Goal: Information Seeking & Learning: Understand process/instructions

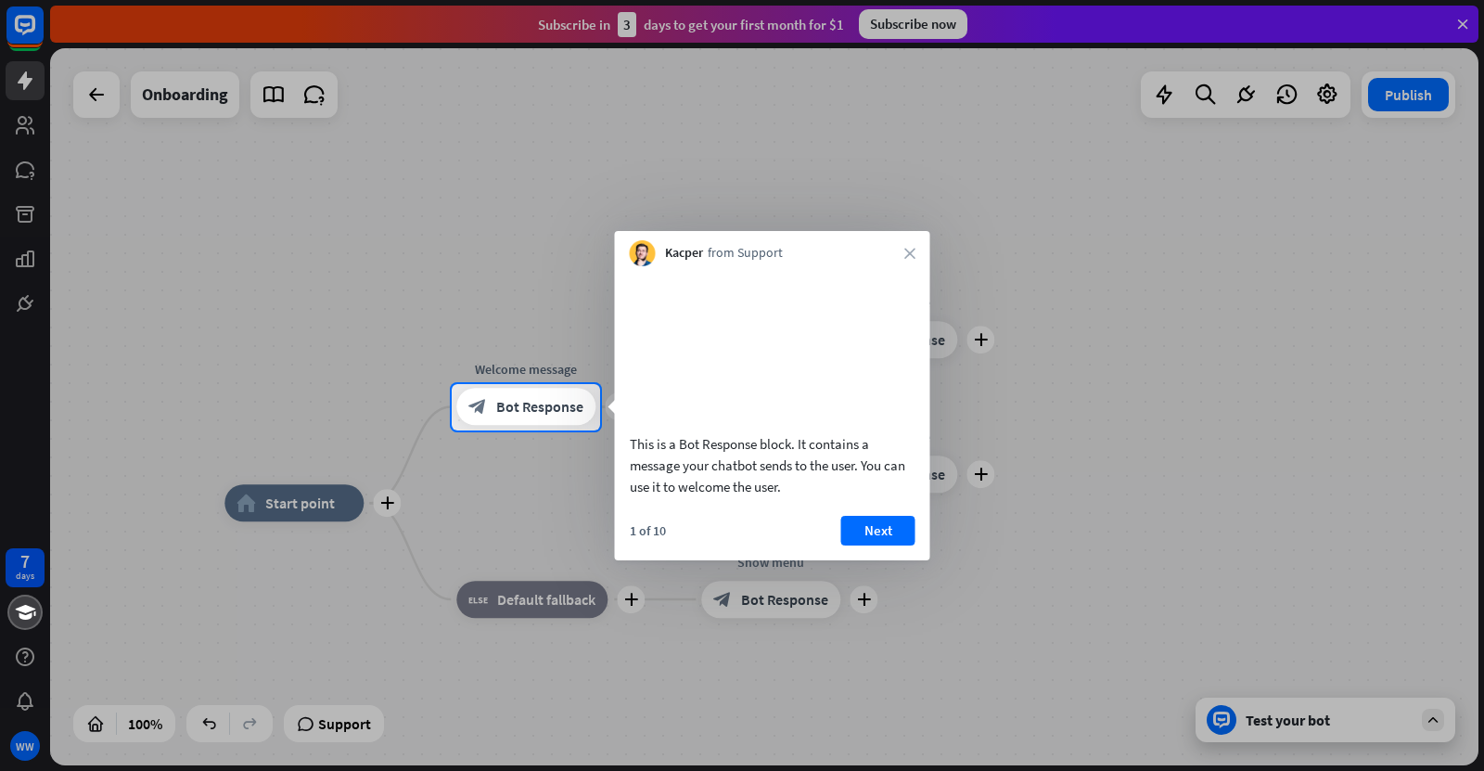
click at [510, 523] on div at bounding box center [742, 600] width 1484 height 341
click at [894, 534] on div "This is a Bot Response block. It contains a message your chatbot sends to the u…" at bounding box center [772, 413] width 315 height 294
click at [892, 546] on button "Next" at bounding box center [879, 531] width 74 height 30
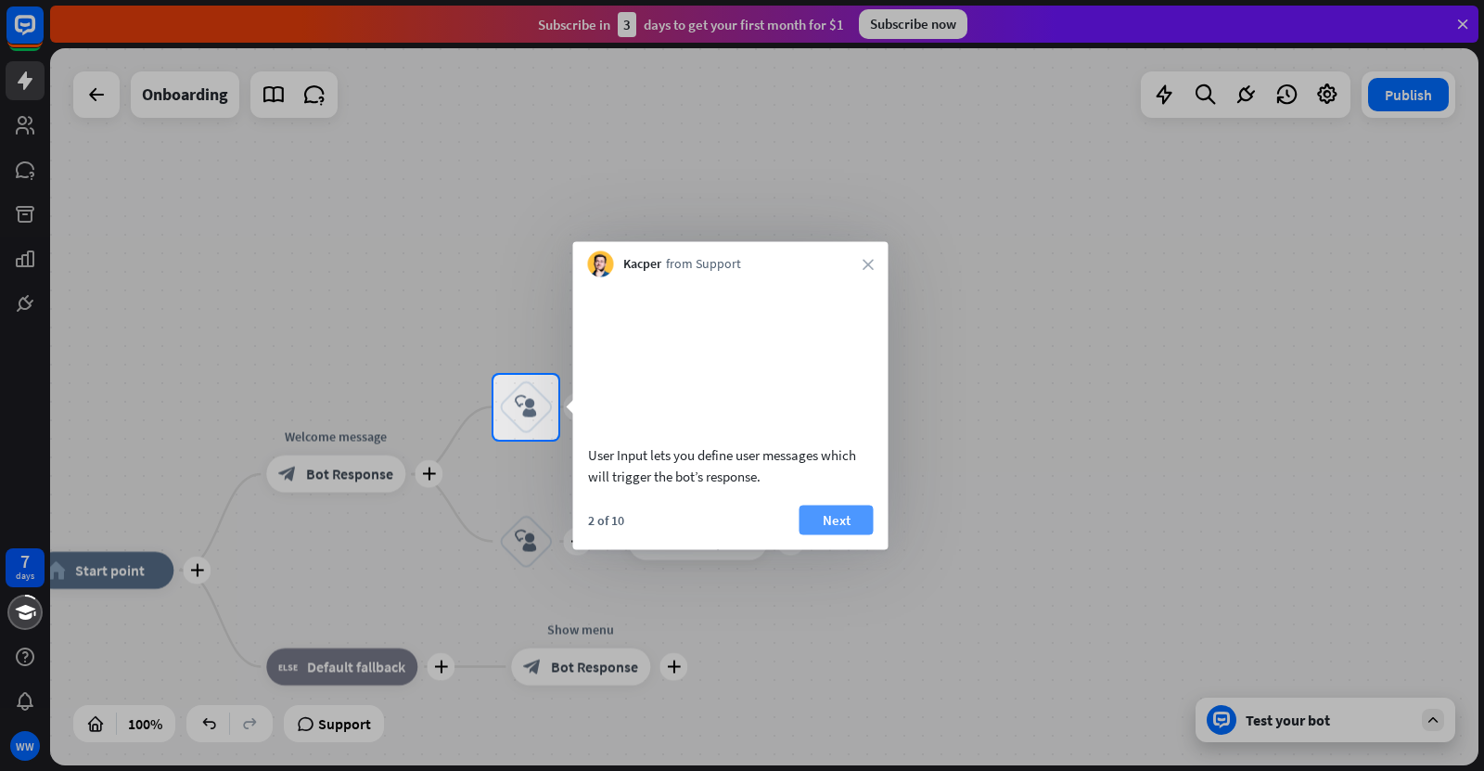
click at [857, 534] on button "Next" at bounding box center [837, 520] width 74 height 30
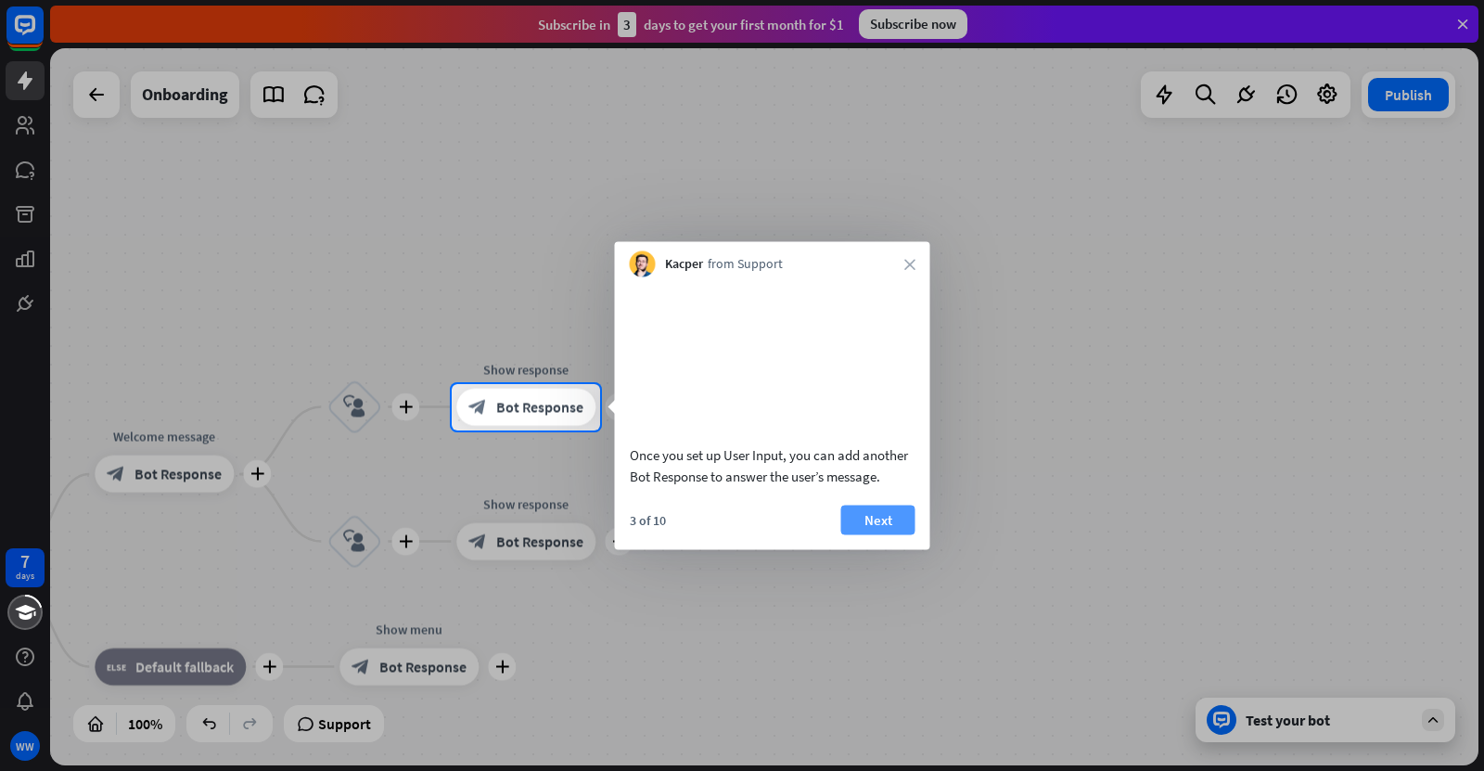
click at [891, 534] on button "Next" at bounding box center [879, 520] width 74 height 30
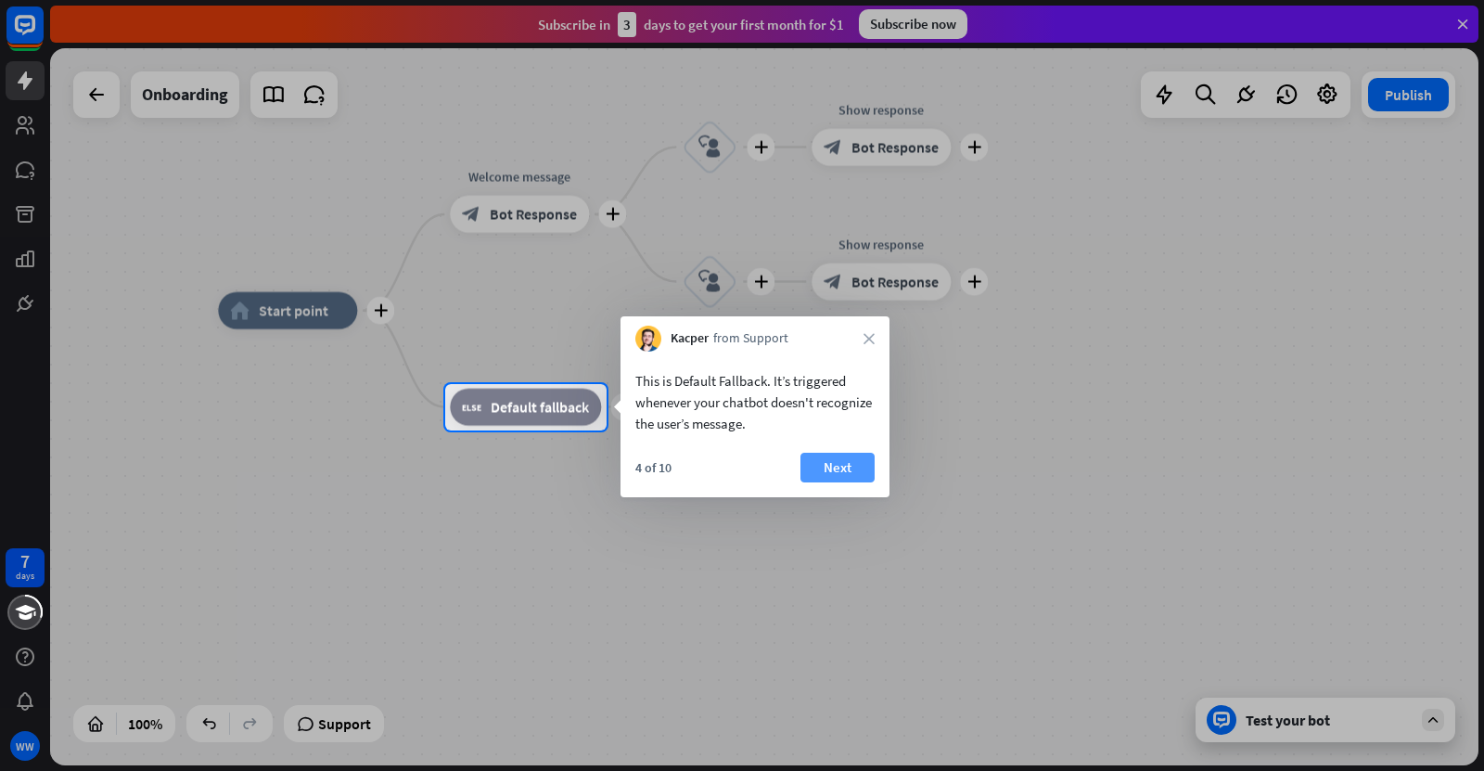
click at [855, 477] on button "Next" at bounding box center [838, 468] width 74 height 30
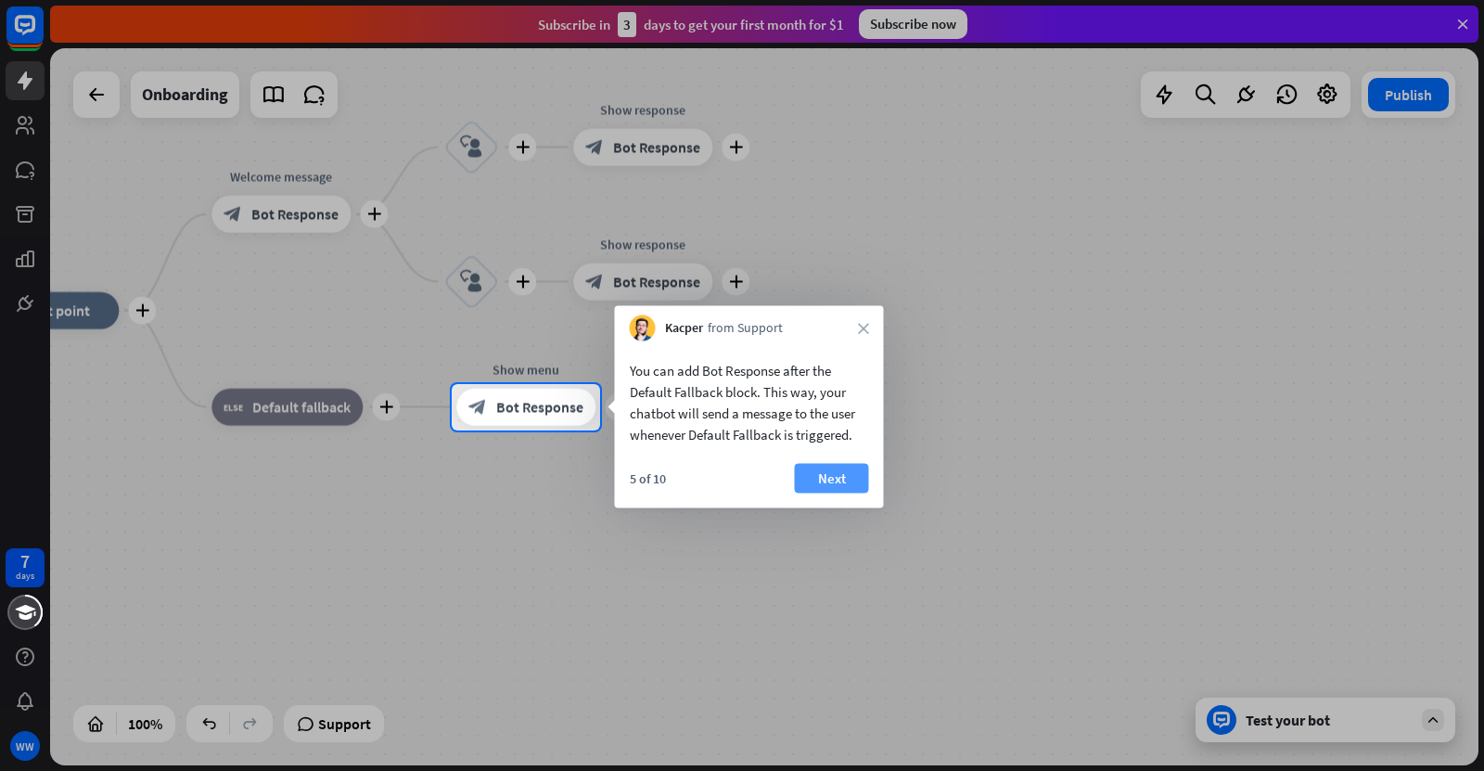
click at [849, 476] on button "Next" at bounding box center [832, 479] width 74 height 30
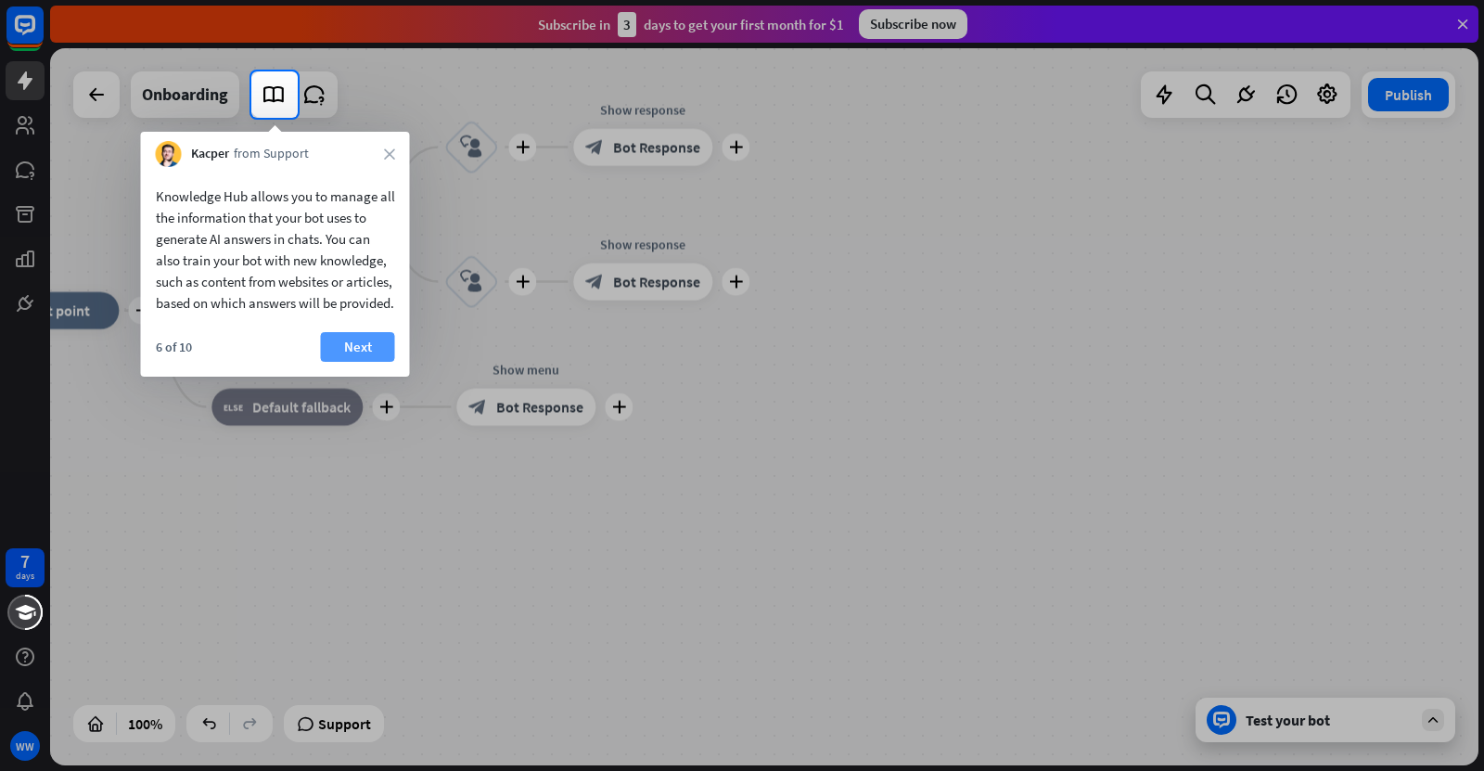
click at [371, 362] on button "Next" at bounding box center [358, 347] width 74 height 30
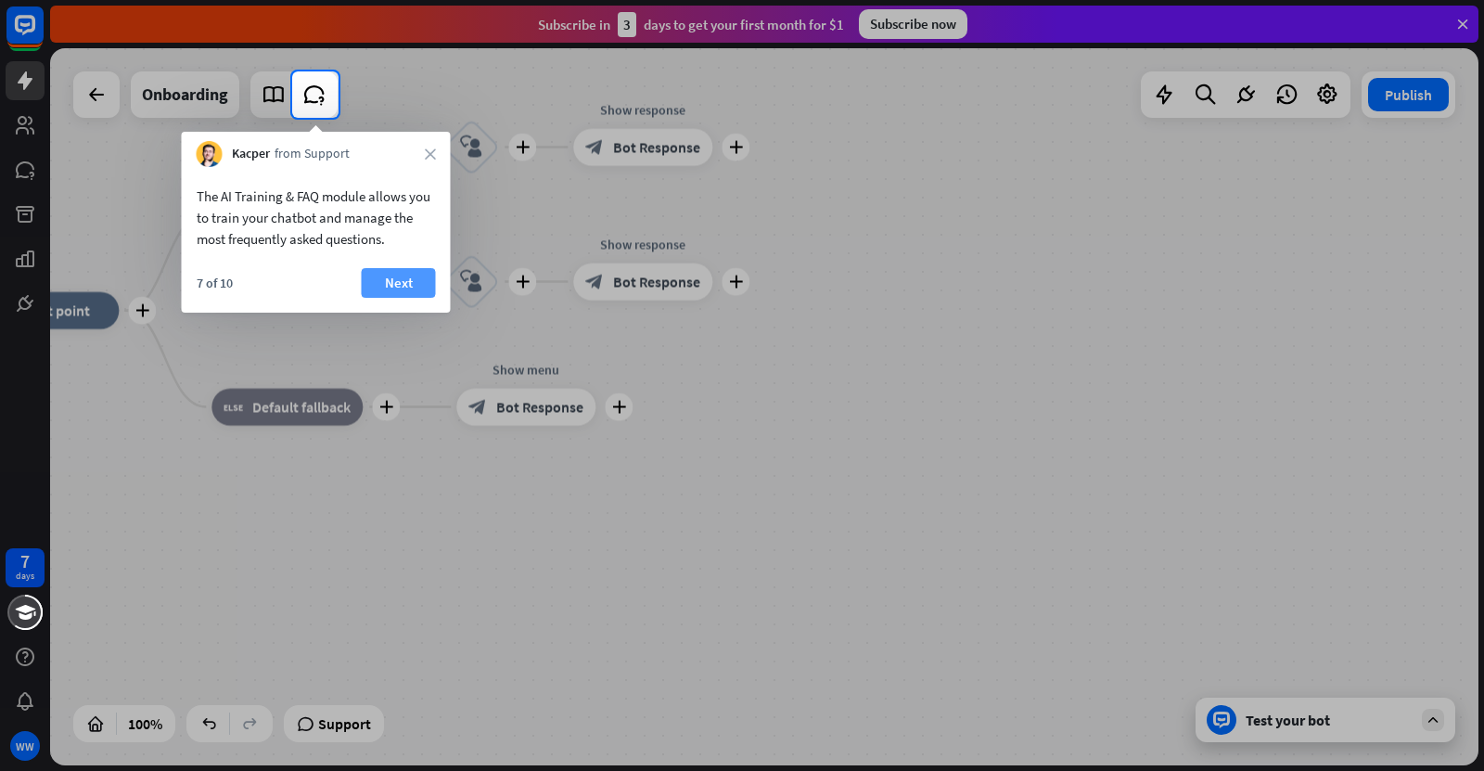
click at [397, 272] on button "Next" at bounding box center [399, 283] width 74 height 30
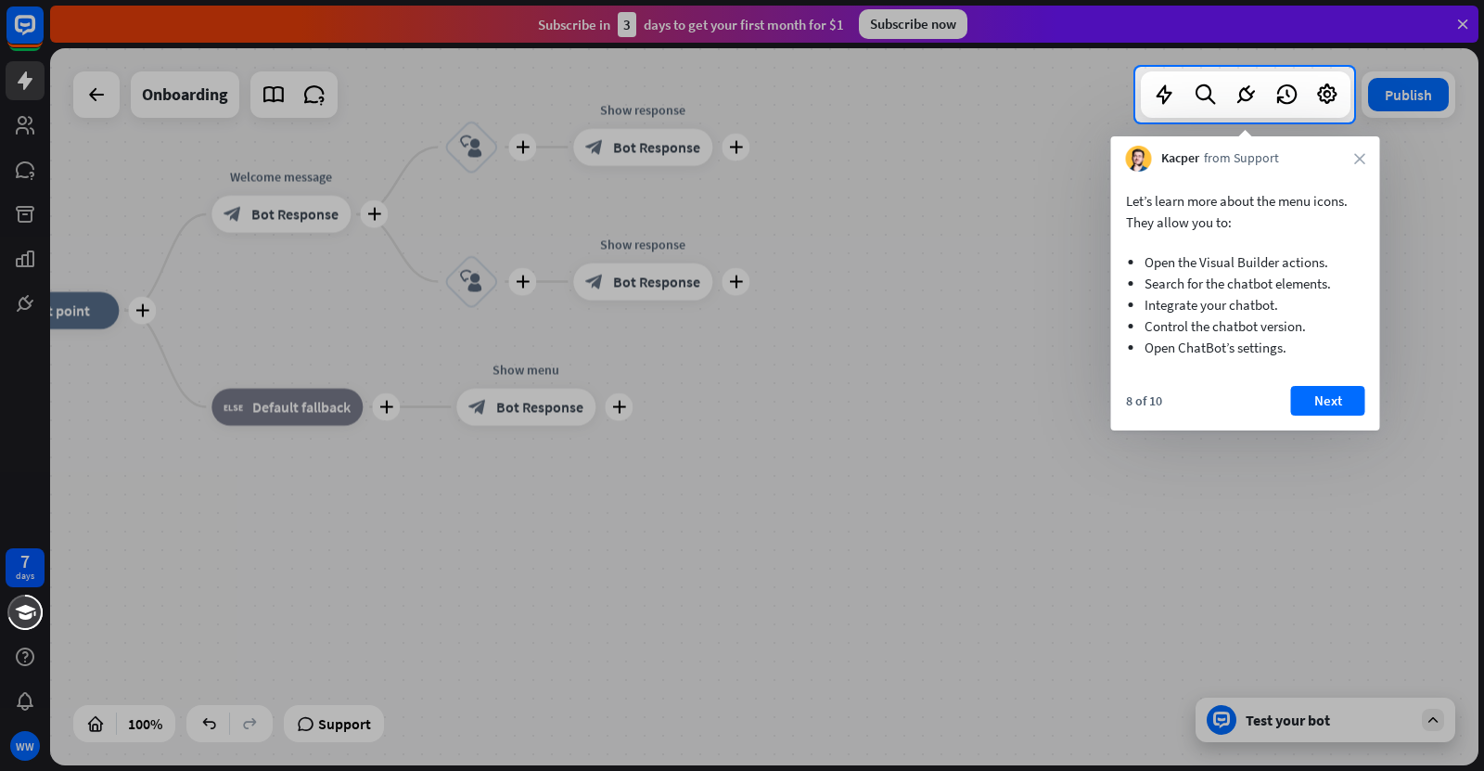
click at [1323, 366] on ul "Open the Visual Builder actions. Search for the chatbot elements. Integrate you…" at bounding box center [1245, 300] width 239 height 135
click at [1324, 387] on button "Next" at bounding box center [1328, 401] width 74 height 30
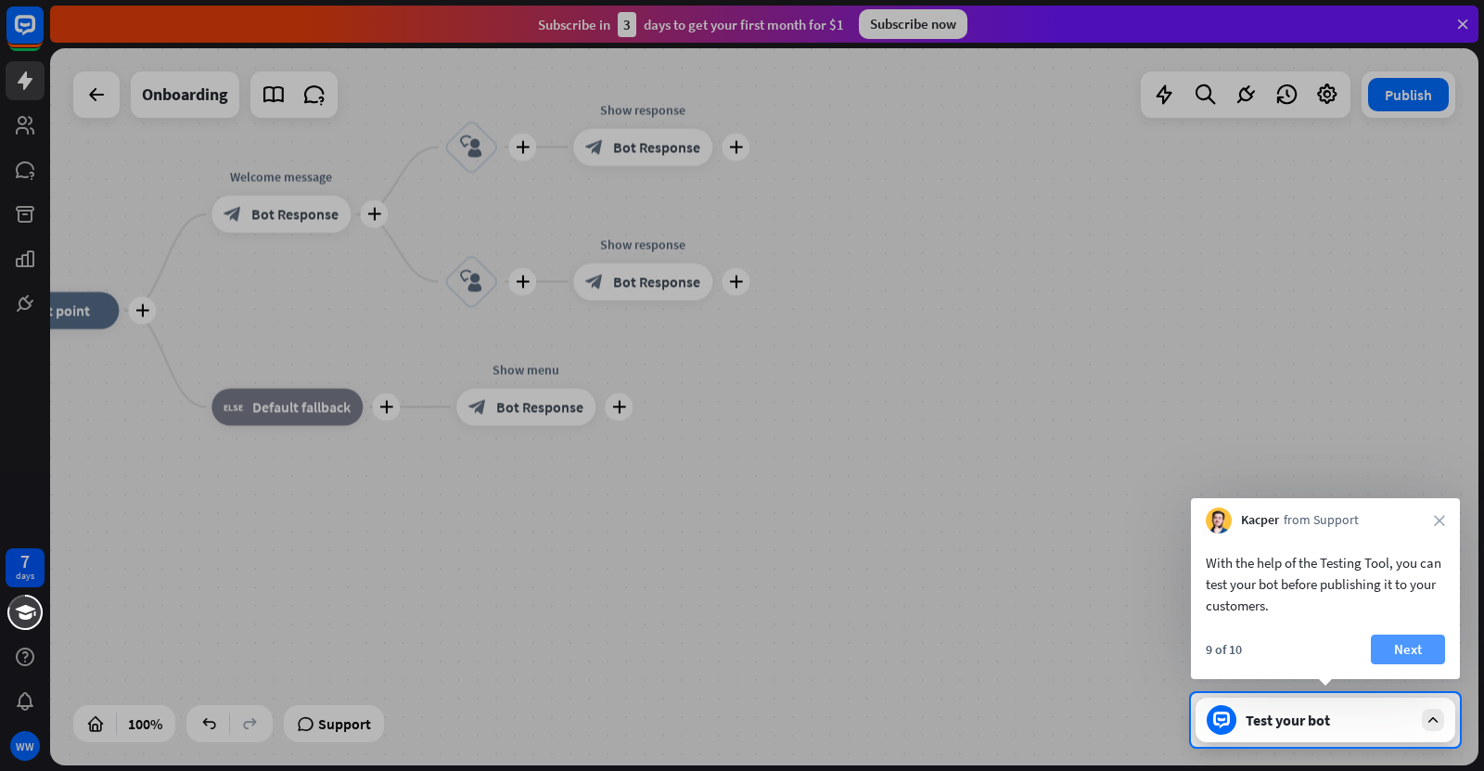
click at [1420, 643] on button "Next" at bounding box center [1408, 650] width 74 height 30
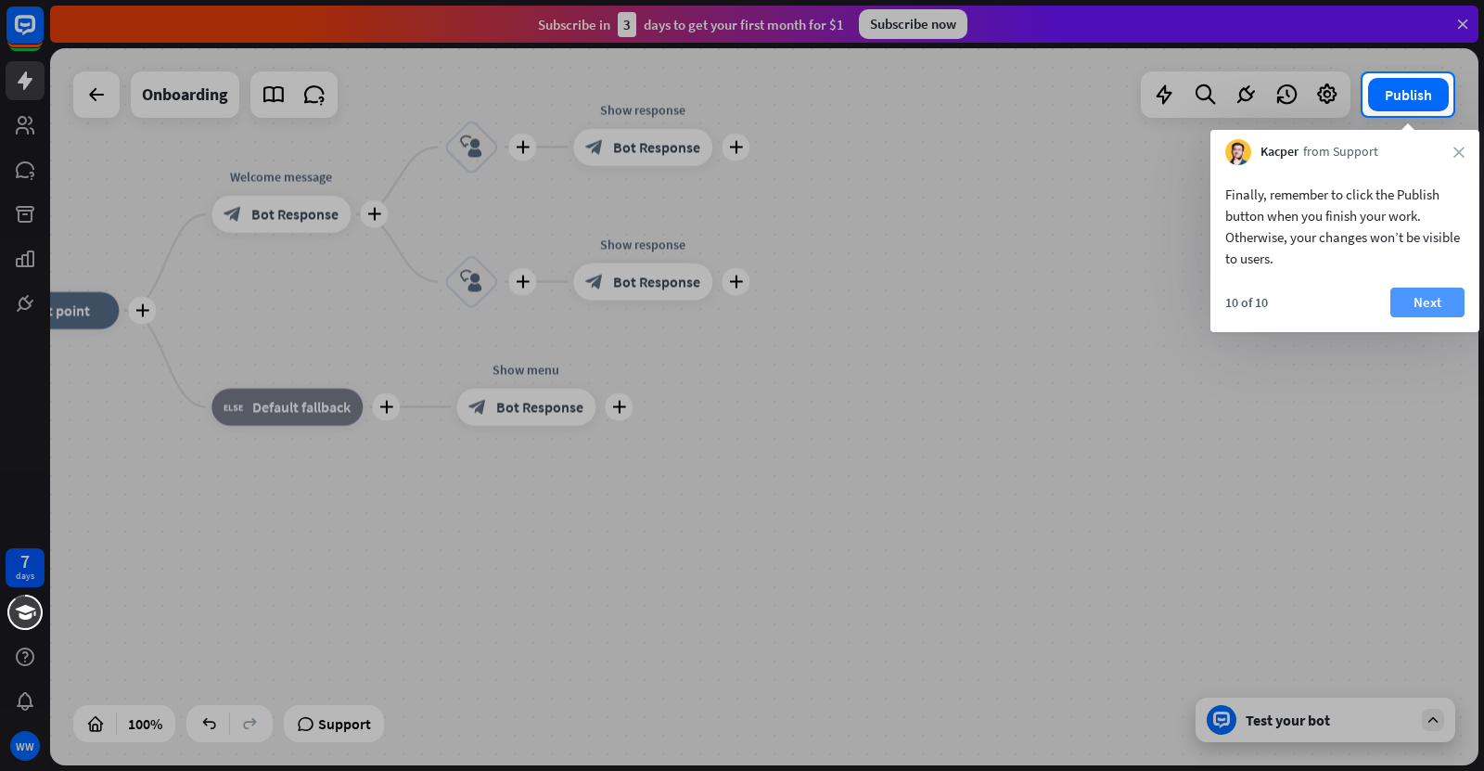
click at [1434, 305] on button "Next" at bounding box center [1428, 303] width 74 height 30
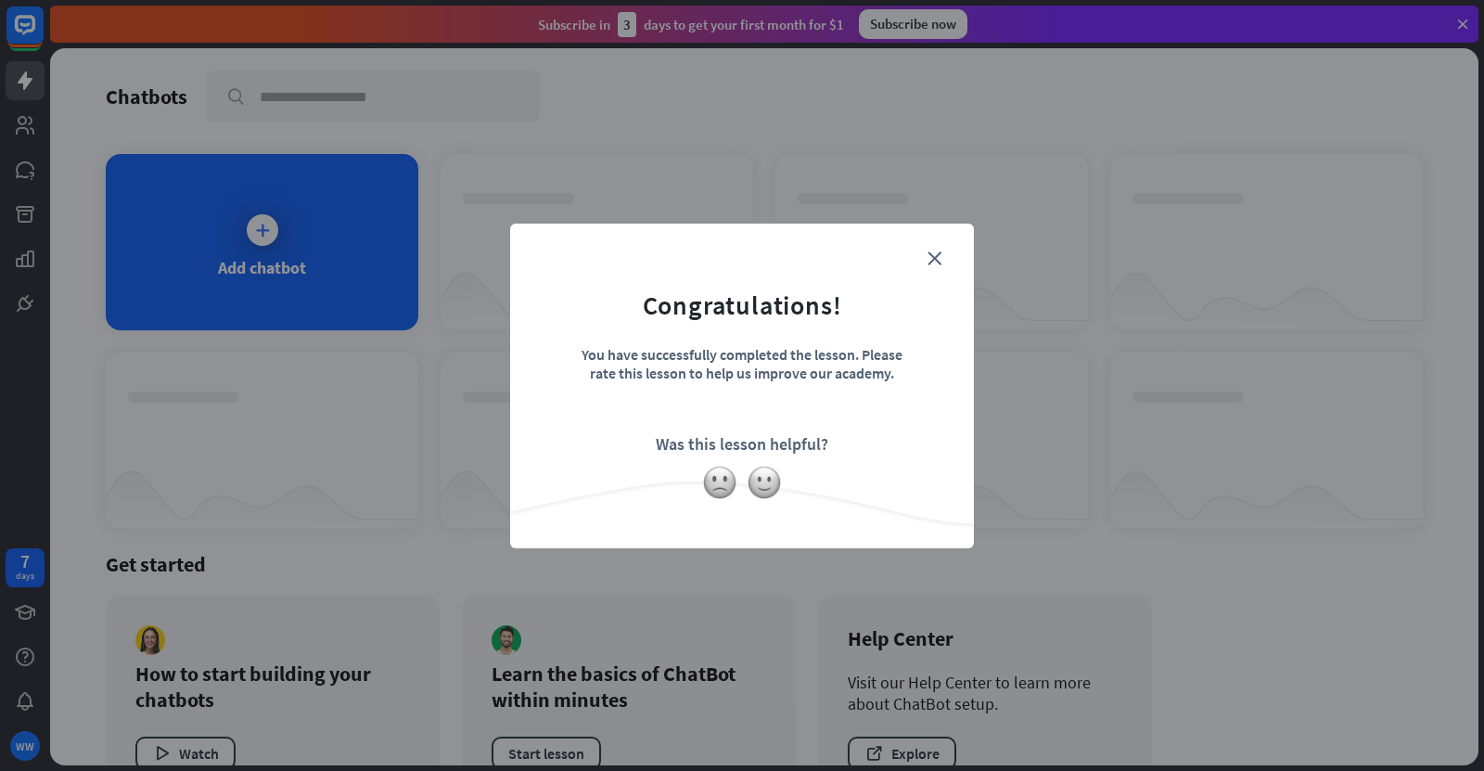
click at [937, 245] on div "close Congratulations! You have successfully completed the lesson. Please rate …" at bounding box center [742, 386] width 464 height 325
click at [936, 259] on icon "close" at bounding box center [935, 258] width 14 height 14
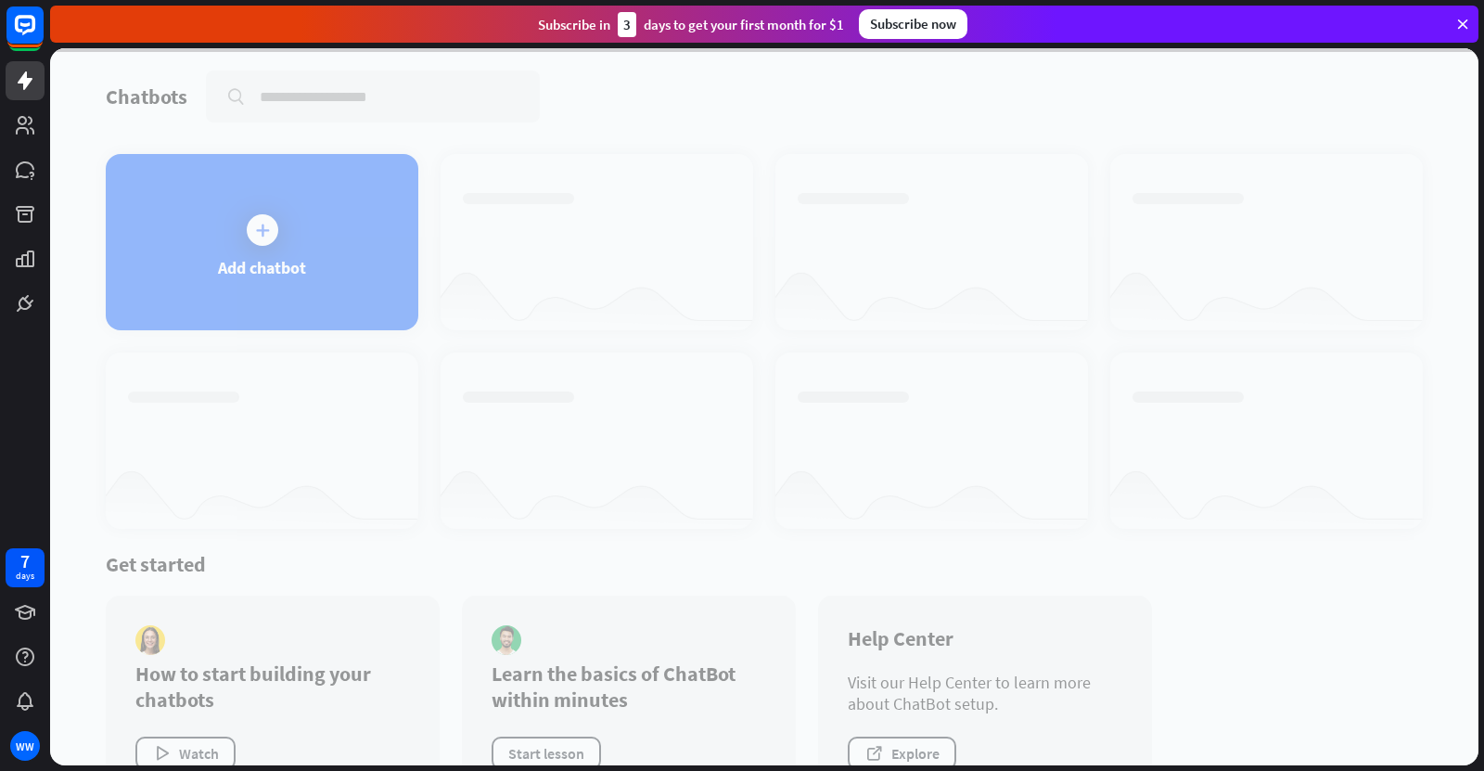
click at [288, 236] on div at bounding box center [764, 406] width 1429 height 717
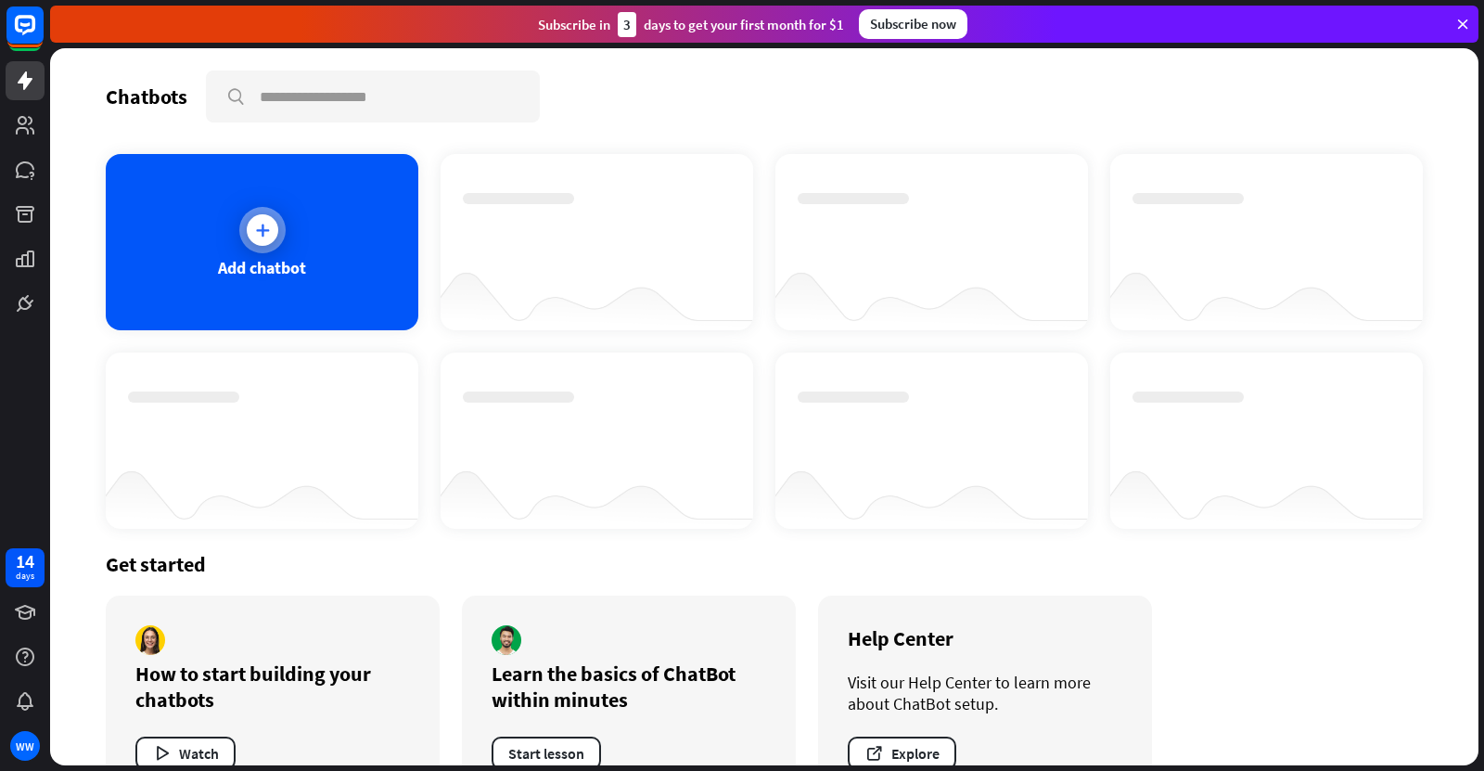
click at [257, 227] on icon at bounding box center [262, 230] width 19 height 19
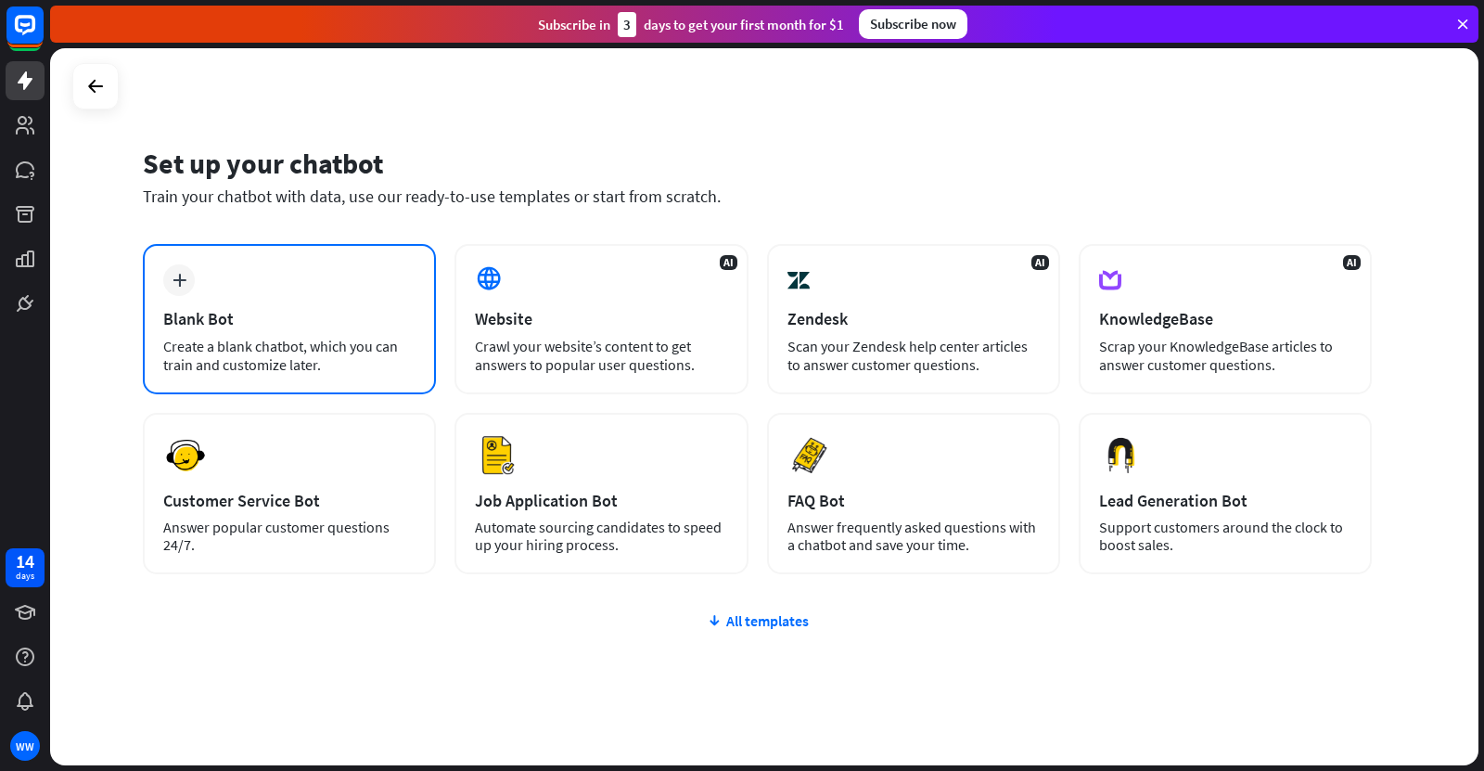
click at [215, 359] on div "Create a blank chatbot, which you can train and customize later." at bounding box center [289, 355] width 252 height 37
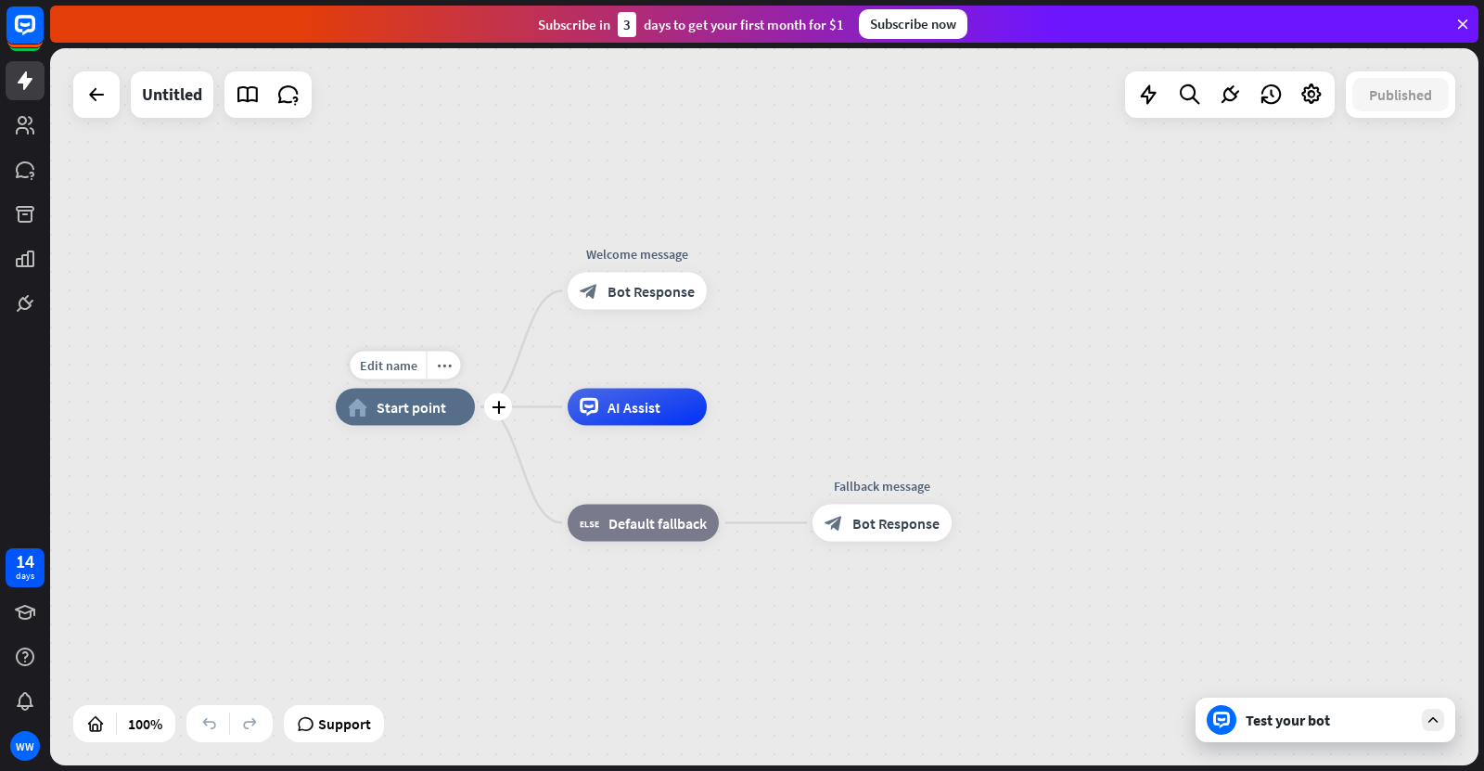
click at [399, 420] on div "home_2 Start point" at bounding box center [405, 407] width 139 height 37
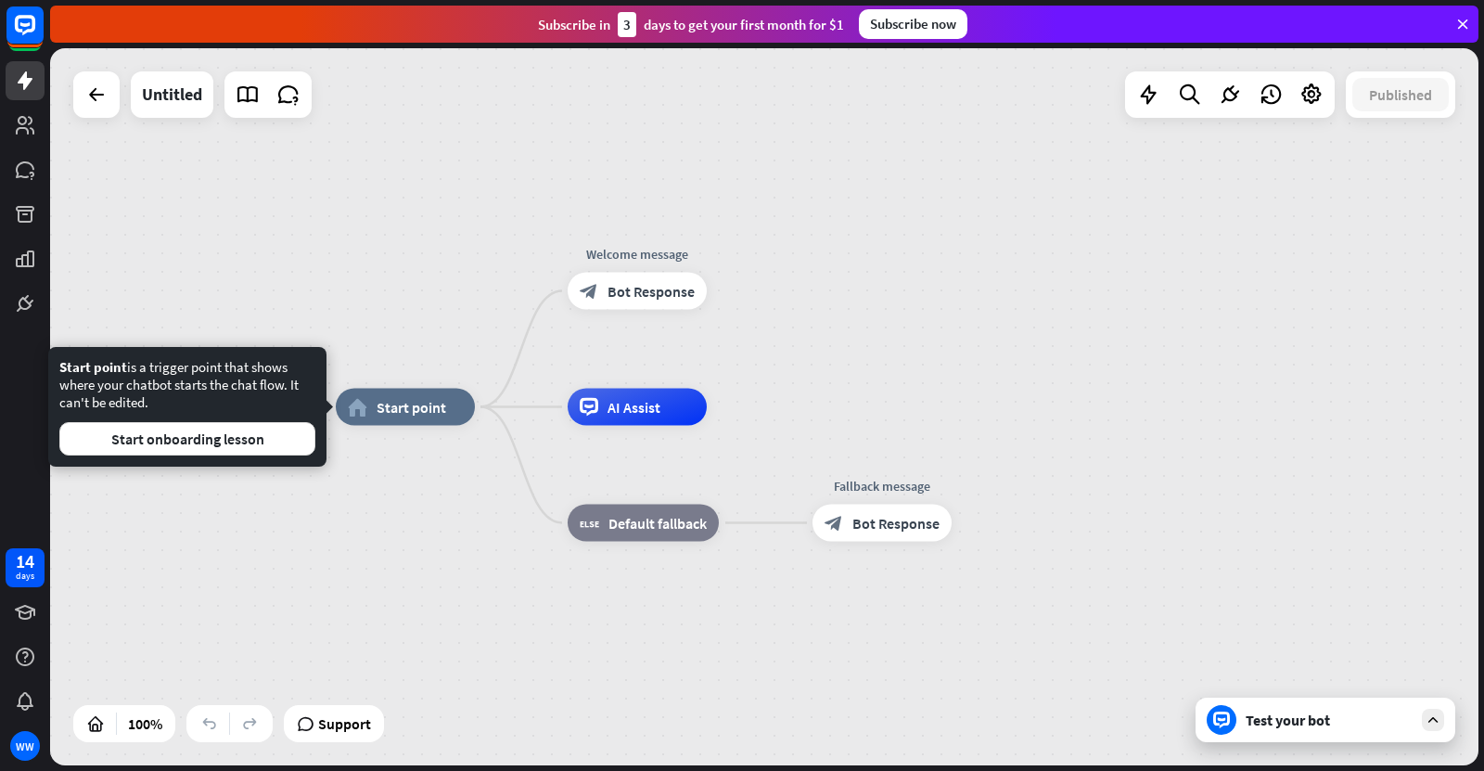
click at [382, 300] on div "home_2 Start point Welcome message block_bot_response Bot Response AI Assist bl…" at bounding box center [764, 406] width 1429 height 717
